Goal: Find specific page/section: Find specific page/section

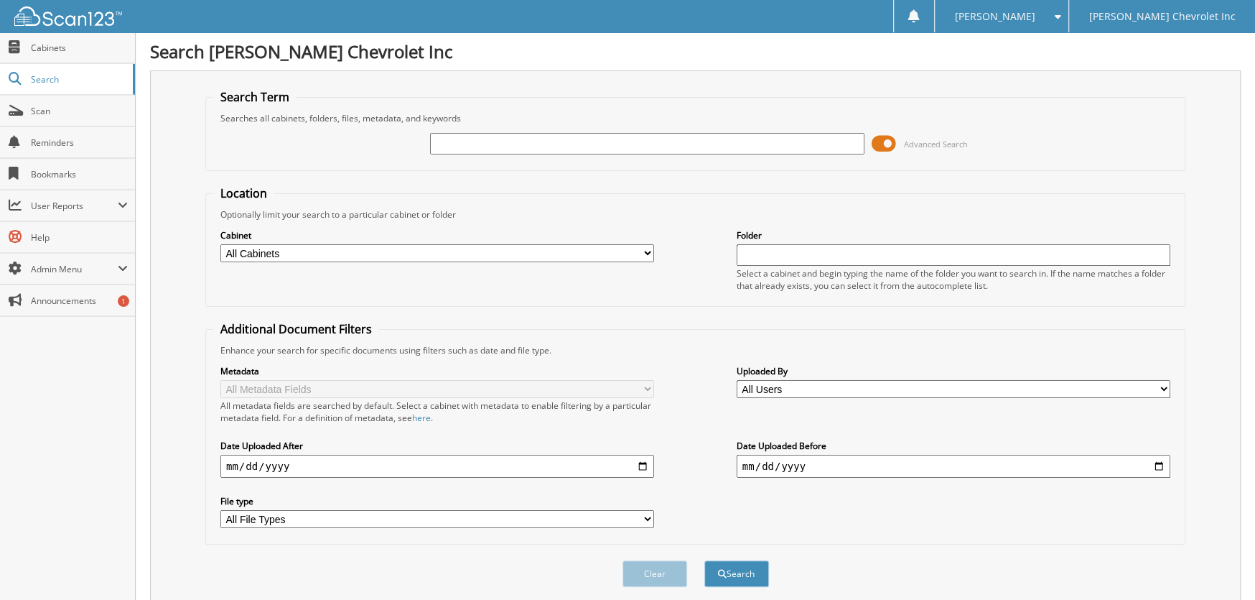
click at [555, 143] on input "text" at bounding box center [647, 144] width 434 height 22
type input "260038"
click at [705, 560] on button "Search" at bounding box center [737, 573] width 65 height 27
click at [893, 141] on span at bounding box center [884, 144] width 24 height 22
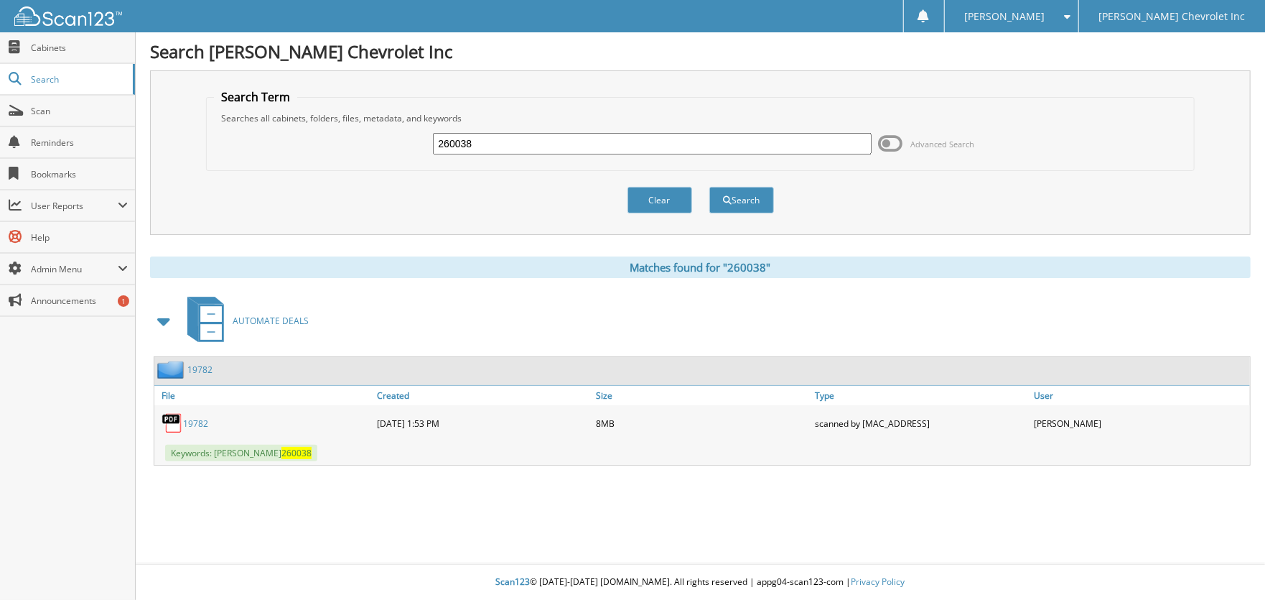
click at [188, 421] on link "19782" at bounding box center [195, 423] width 25 height 12
